Goal: Navigation & Orientation: Find specific page/section

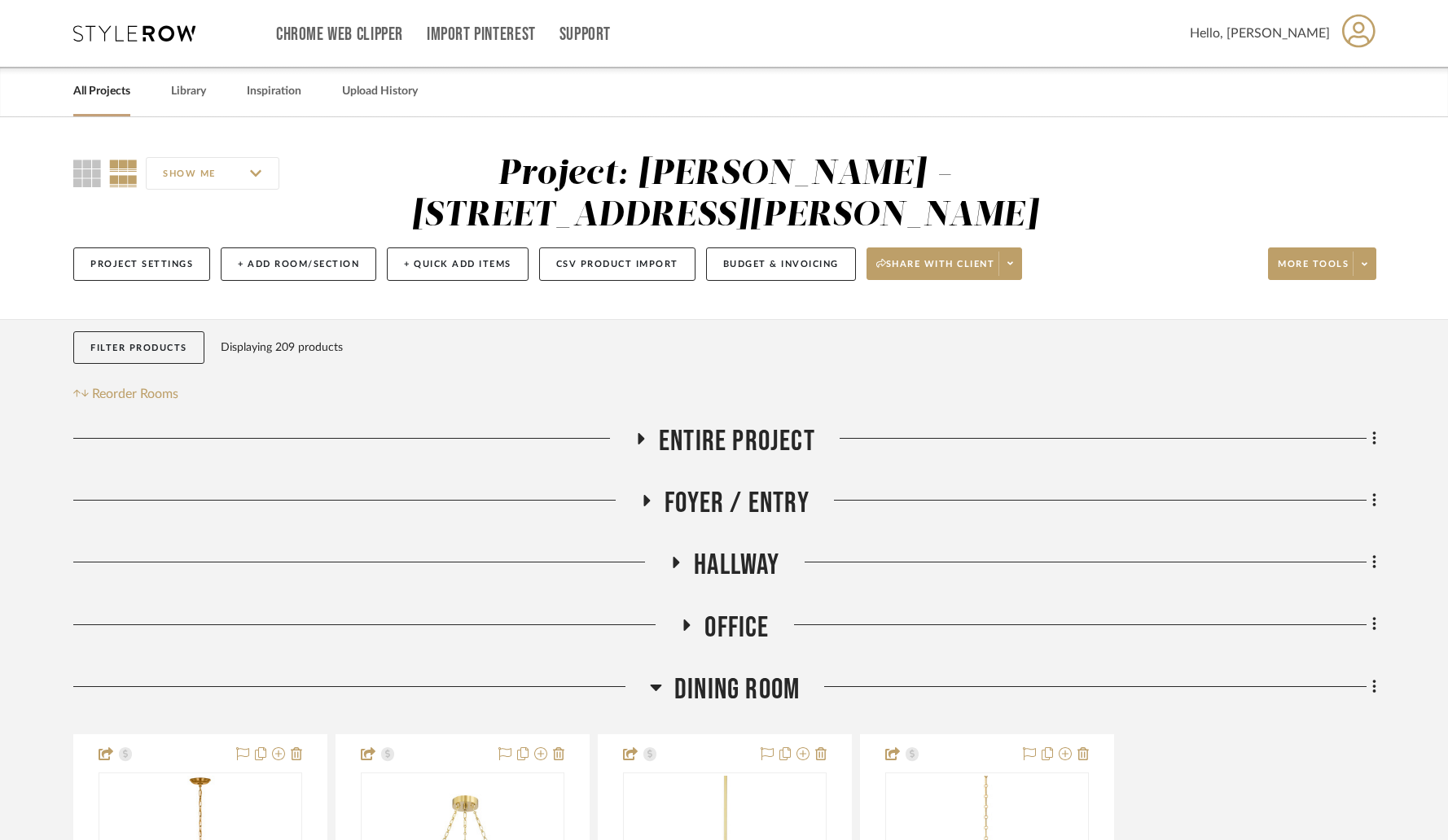
click at [100, 88] on link "All Projects" at bounding box center [101, 91] width 57 height 22
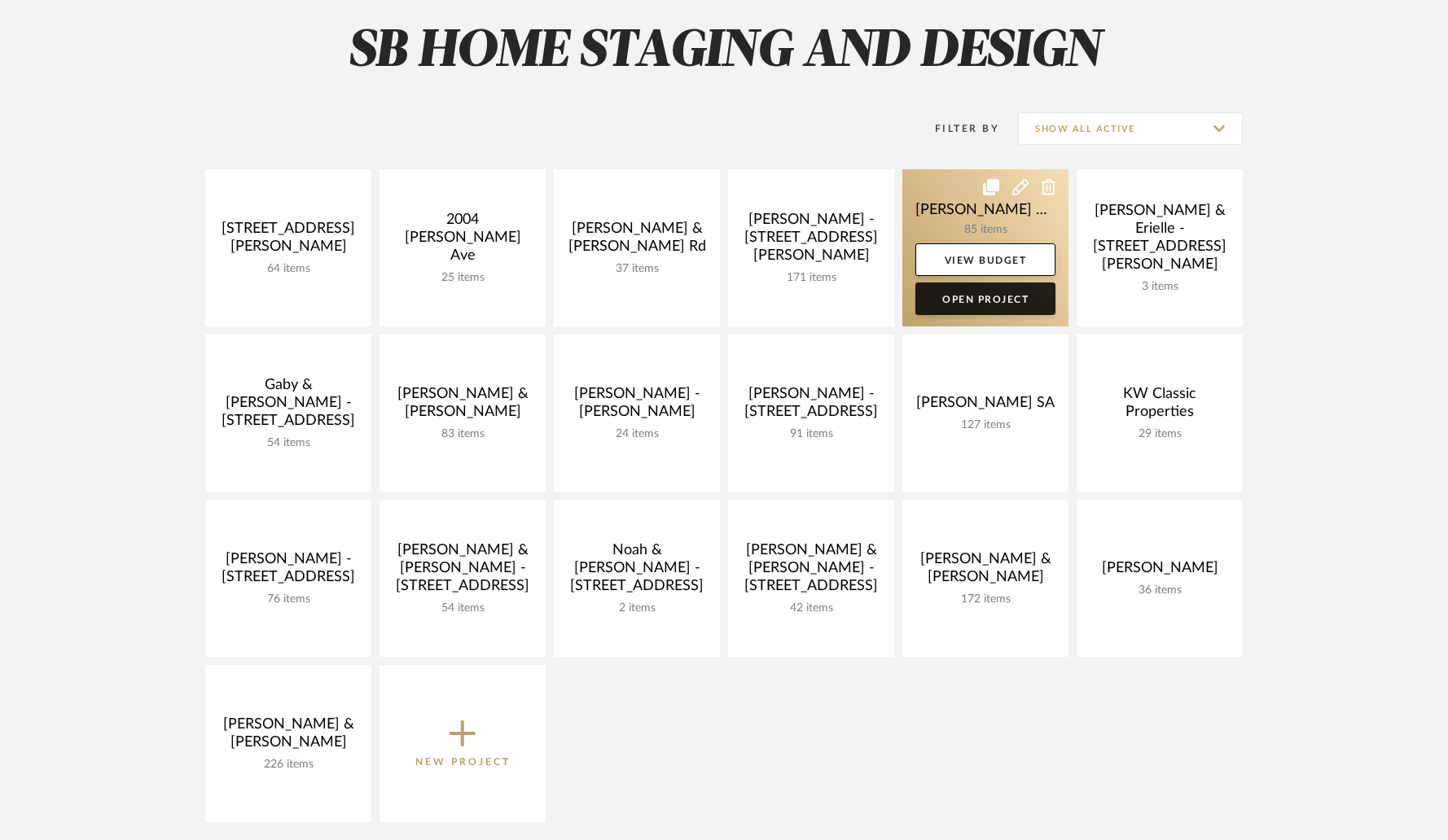
scroll to position [239, 0]
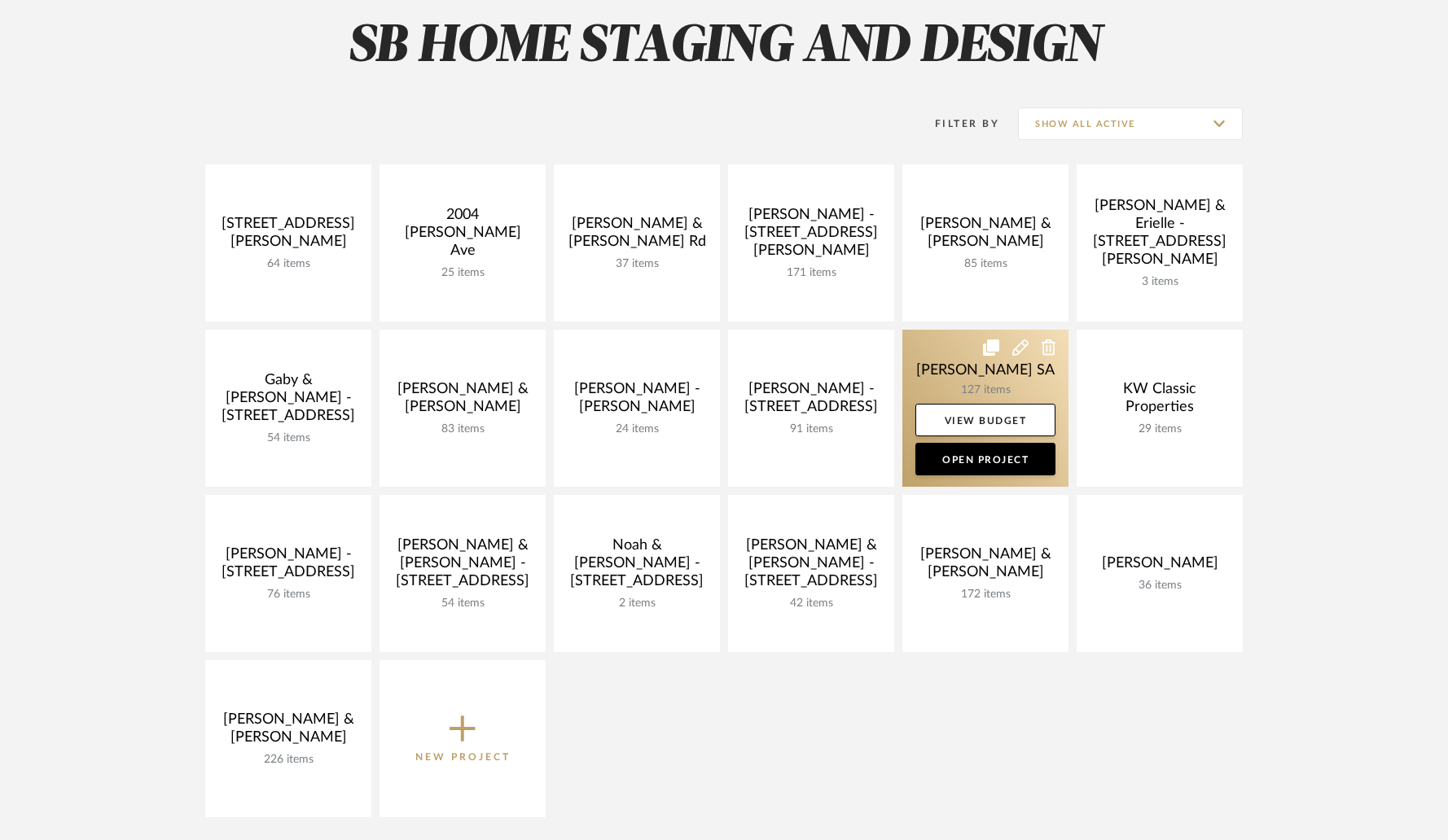
click at [949, 380] on link at bounding box center [986, 409] width 167 height 157
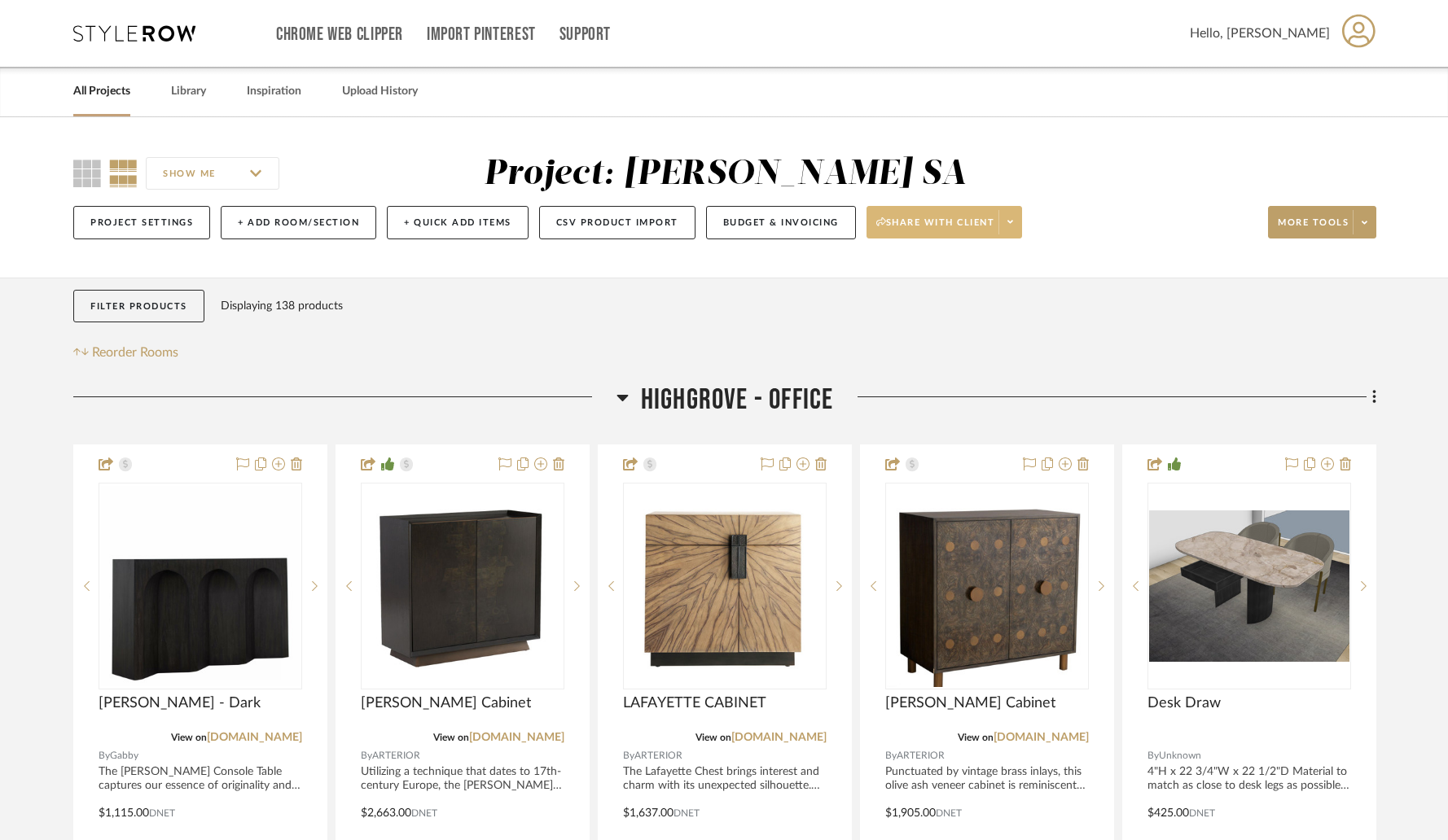
click at [1005, 225] on span at bounding box center [1010, 222] width 23 height 25
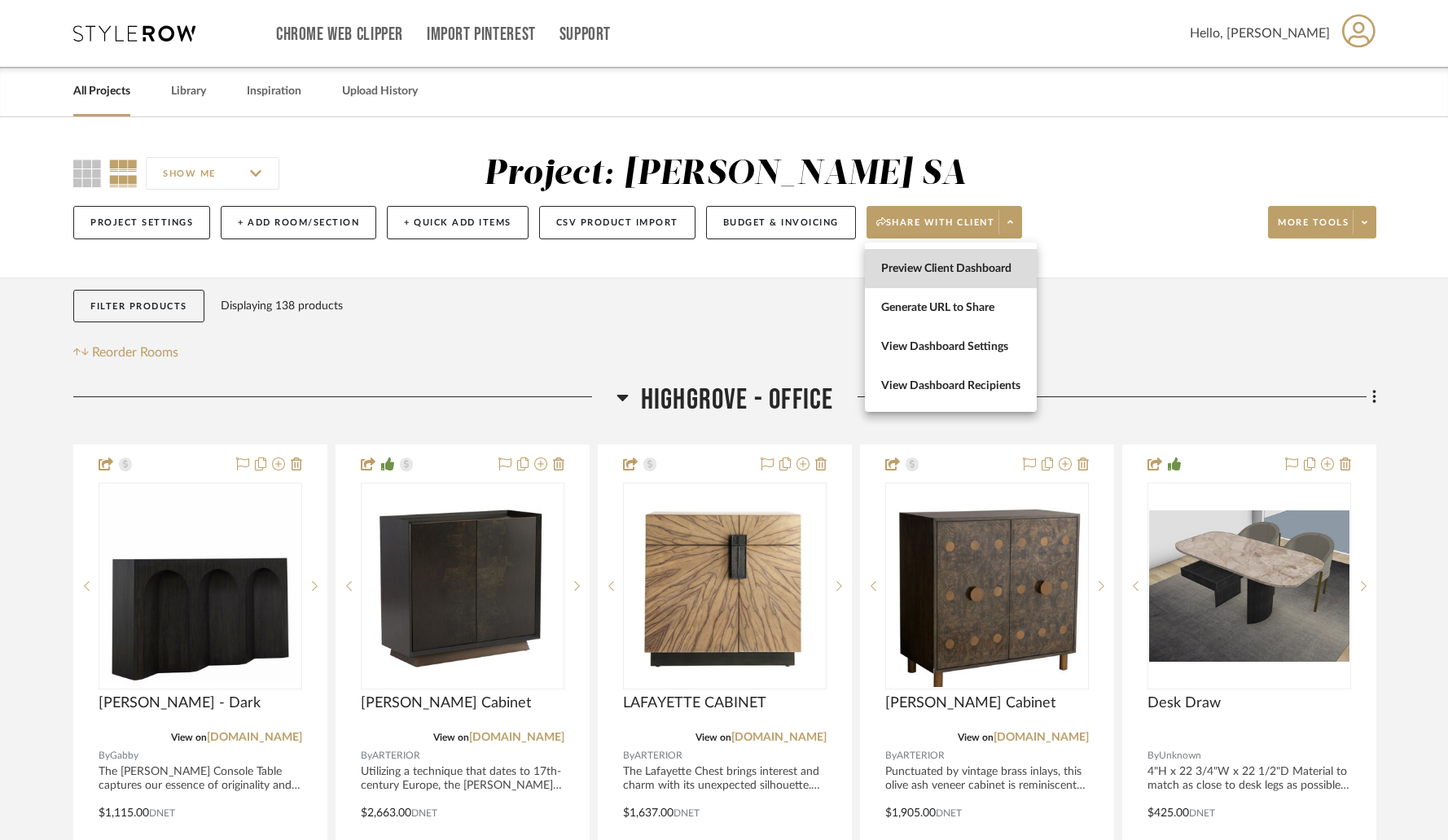
click at [982, 267] on span "Preview Client Dashboard" at bounding box center [950, 269] width 139 height 14
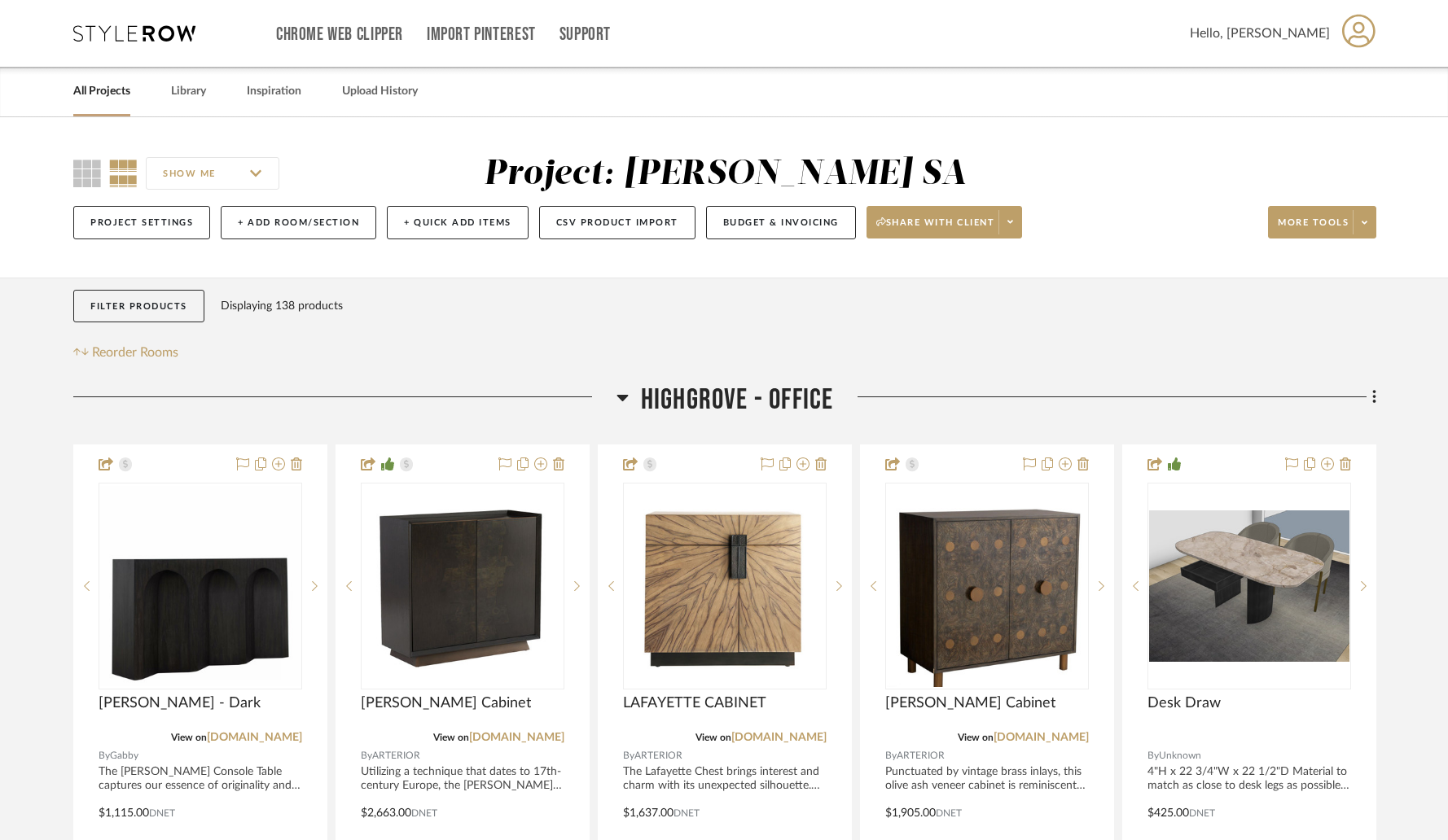
click at [116, 93] on link "All Projects" at bounding box center [101, 91] width 57 height 22
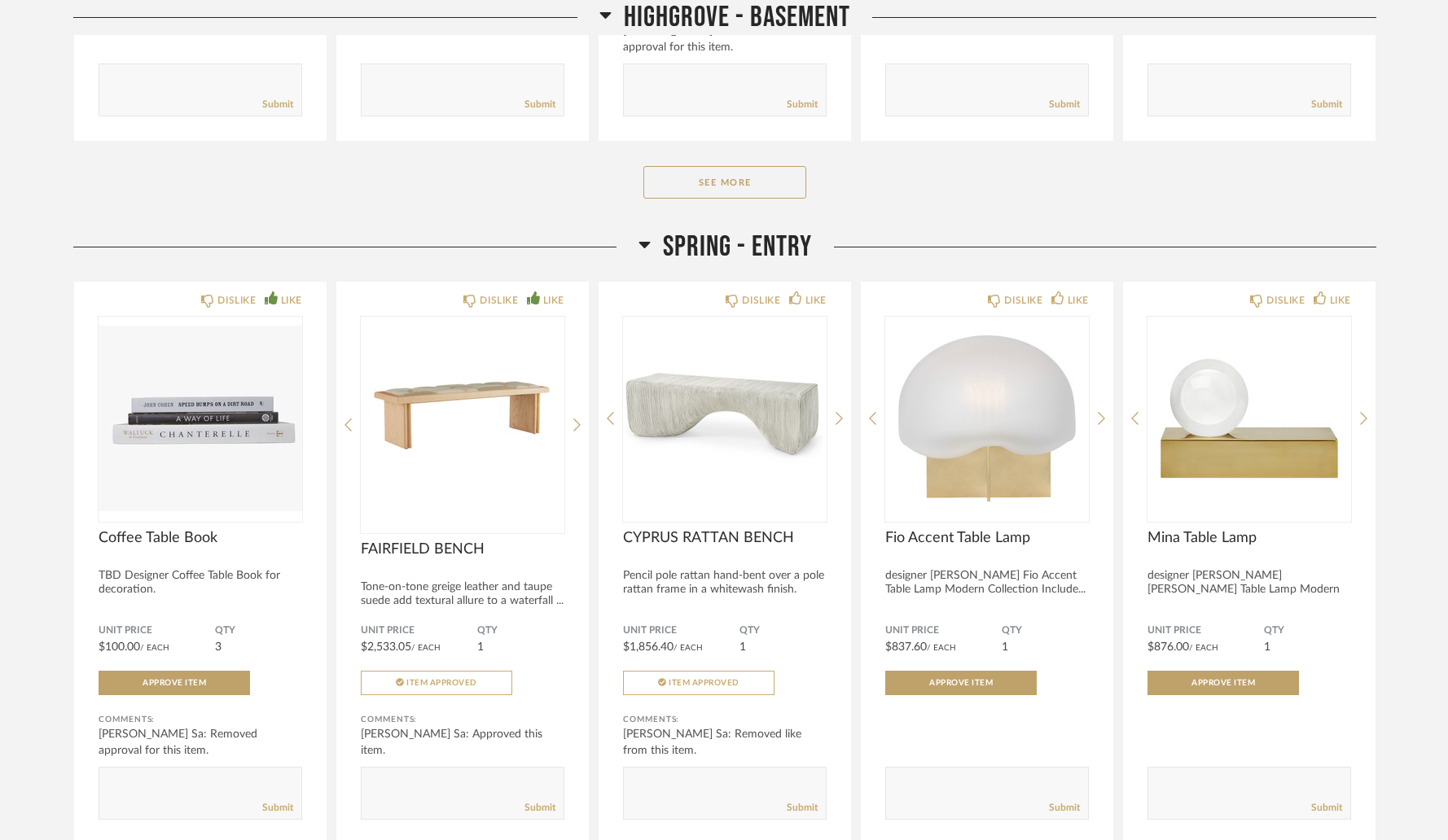
scroll to position [4786, 0]
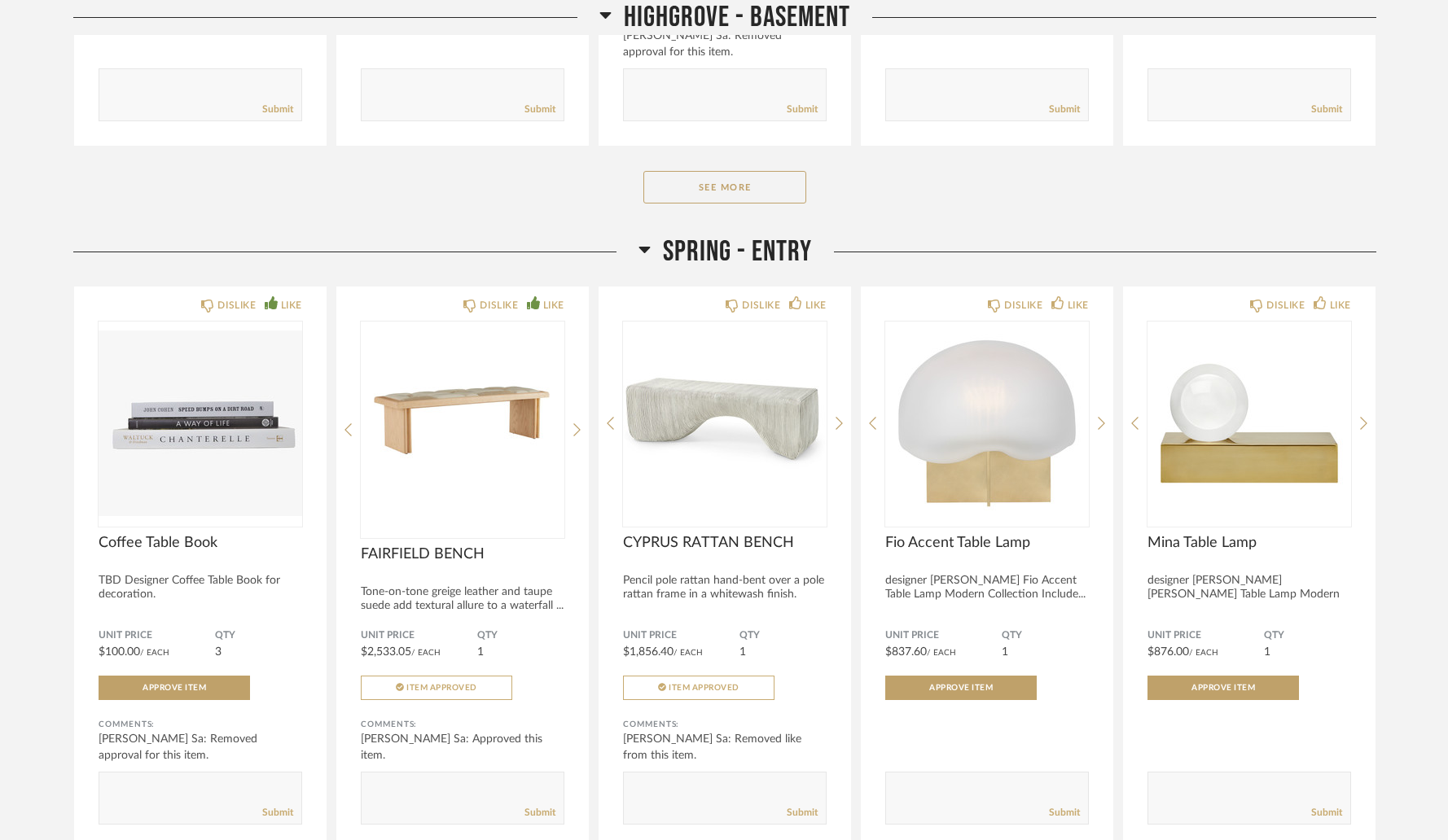
click at [651, 256] on h2 "SPRING - ENTRY" at bounding box center [725, 251] width 174 height 35
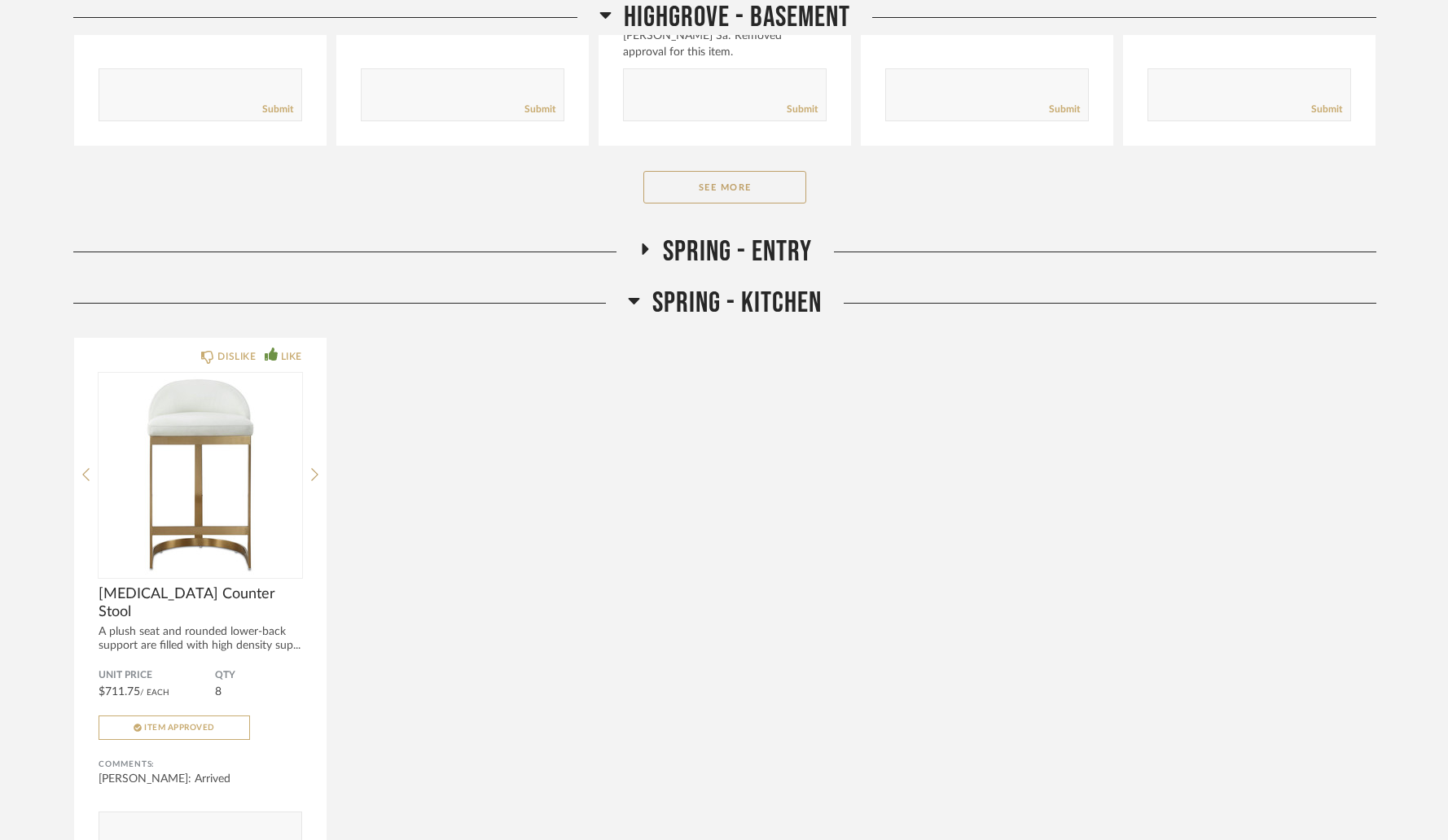
click at [636, 310] on icon at bounding box center [634, 300] width 12 height 20
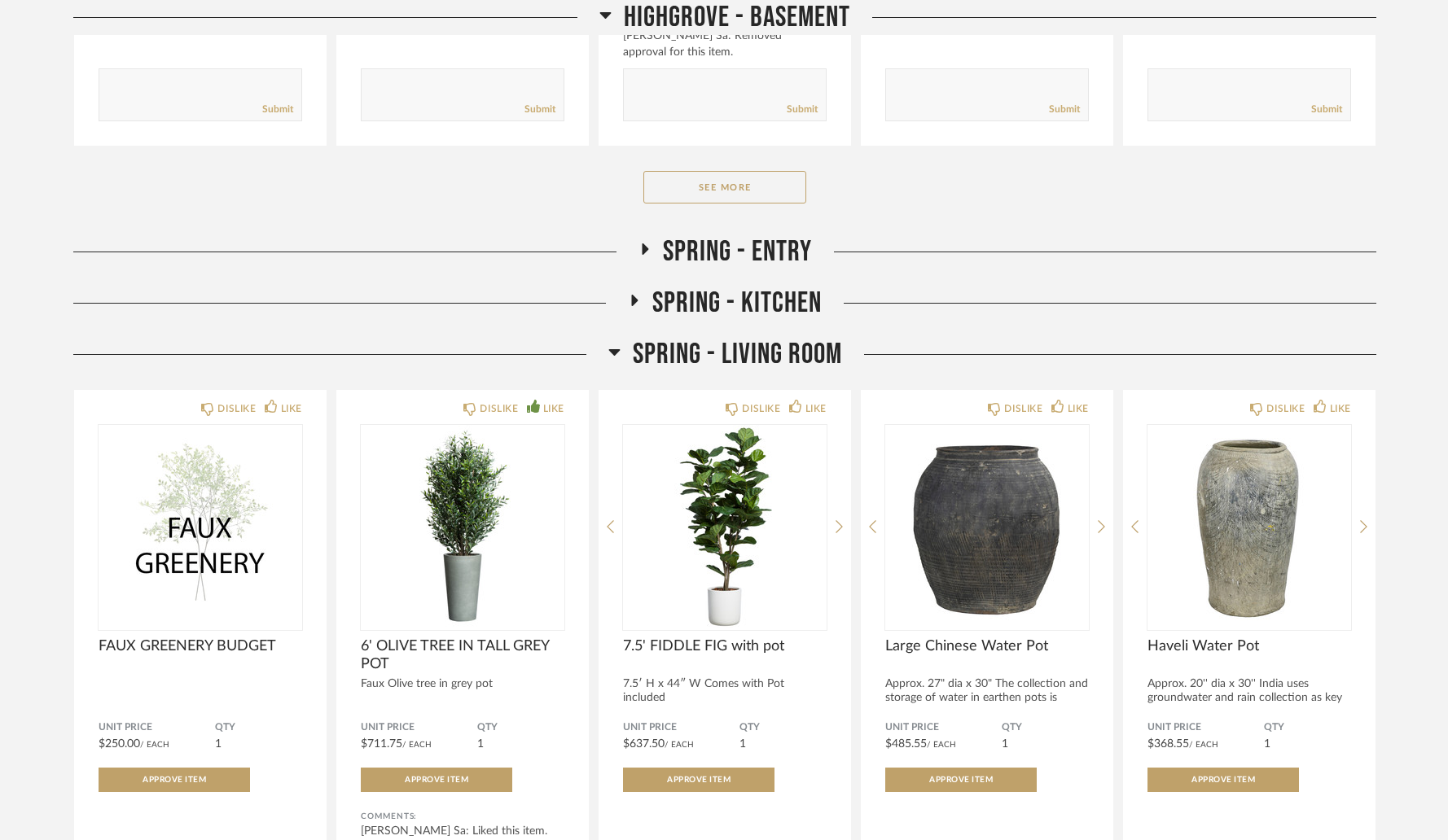
click at [613, 356] on icon at bounding box center [613, 352] width 11 height 7
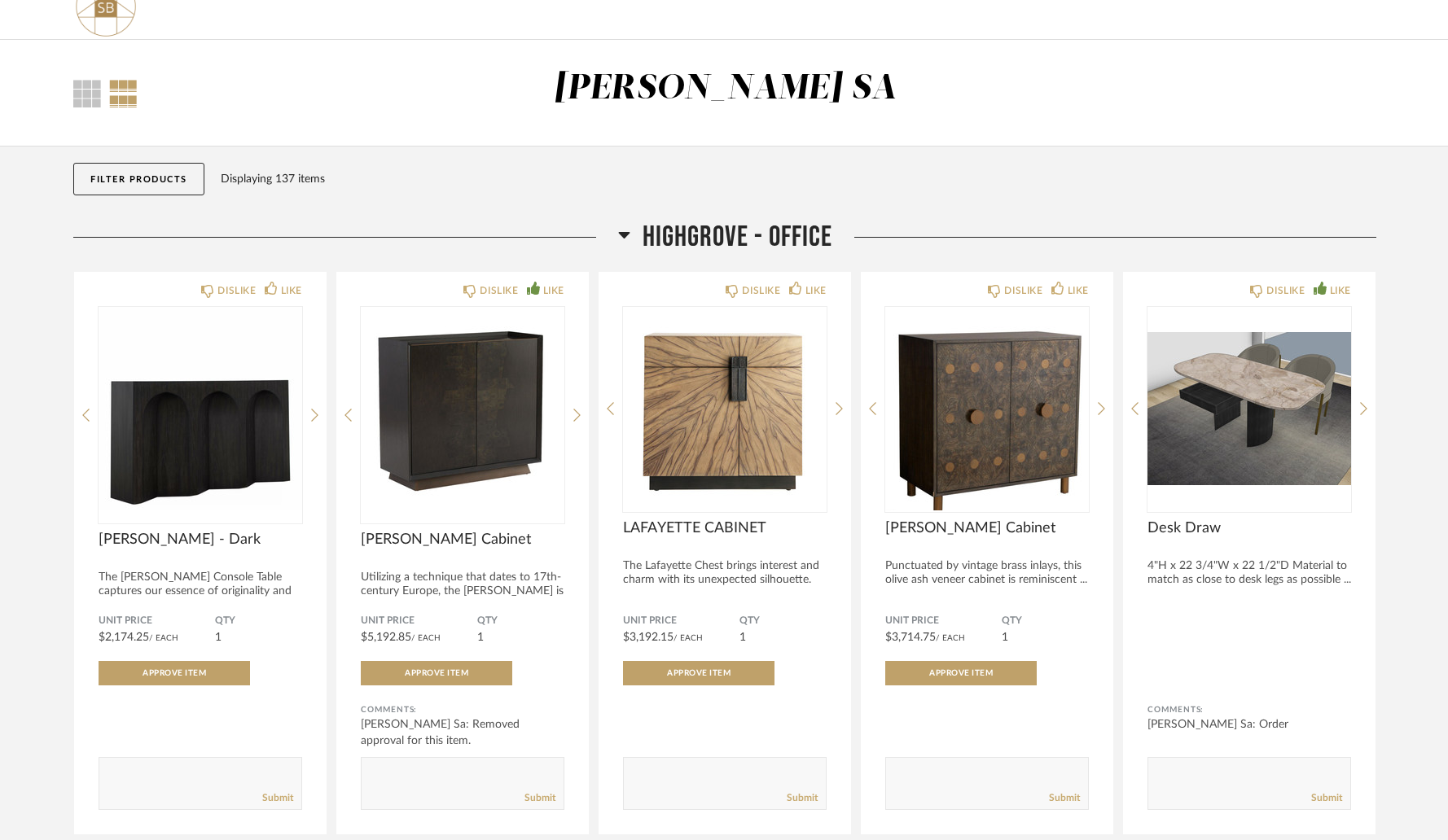
scroll to position [0, 0]
